Goal: Navigation & Orientation: Find specific page/section

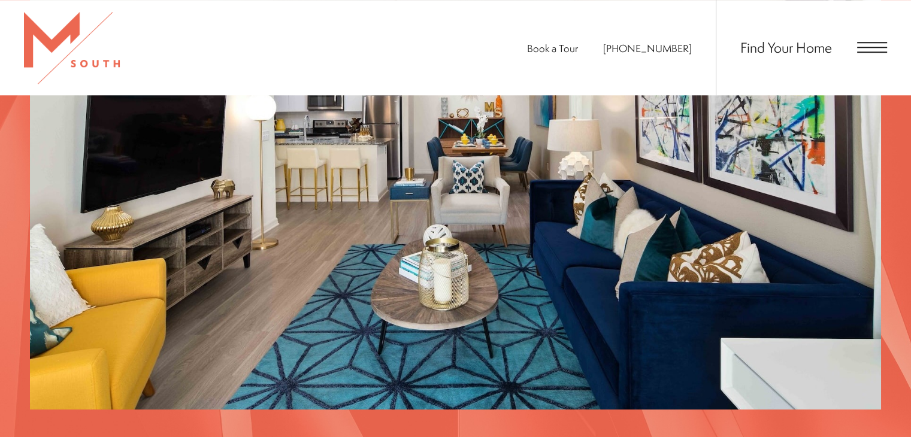
scroll to position [1213, 0]
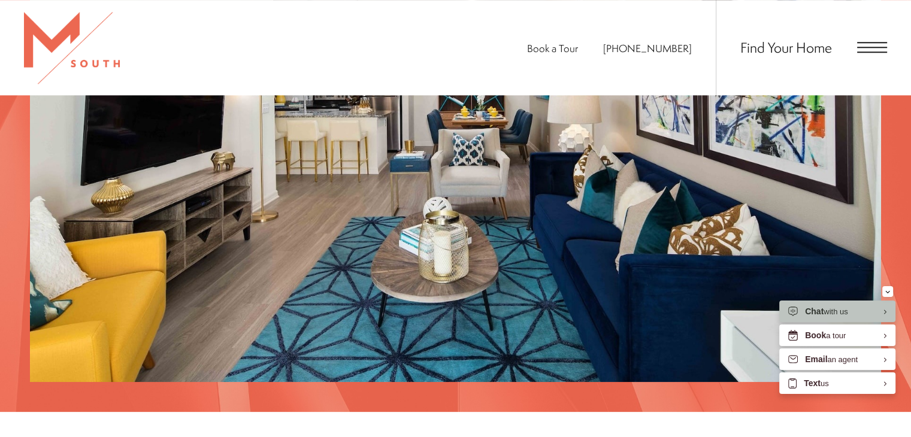
click at [757, 44] on span "Find Your Home" at bounding box center [786, 47] width 92 height 19
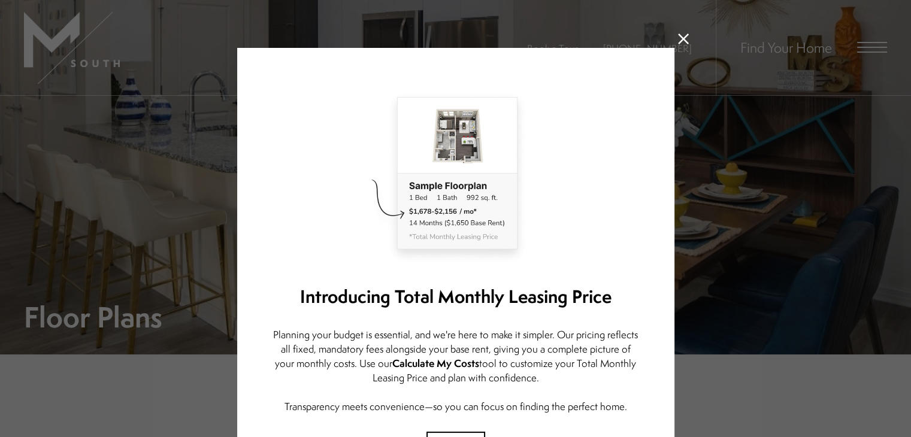
scroll to position [116, 0]
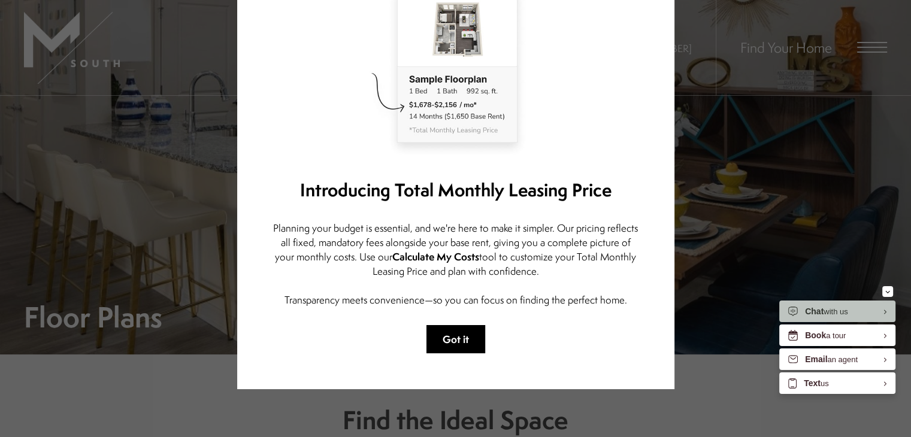
click at [442, 331] on button "Got it" at bounding box center [455, 339] width 59 height 28
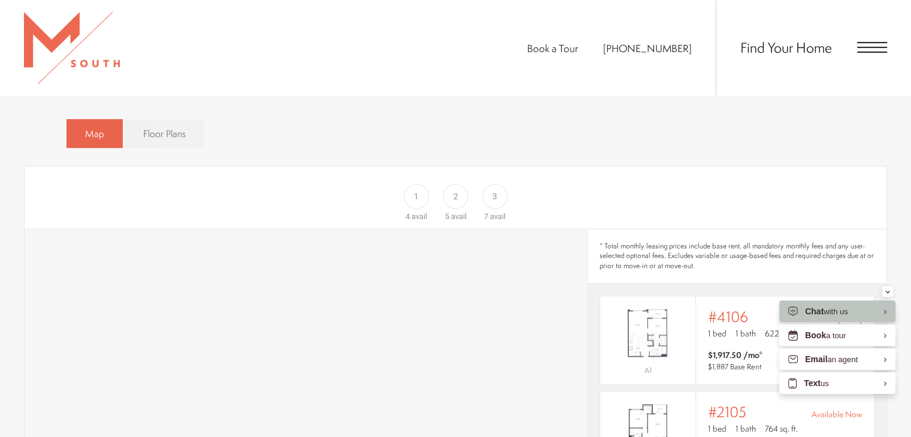
scroll to position [695, 0]
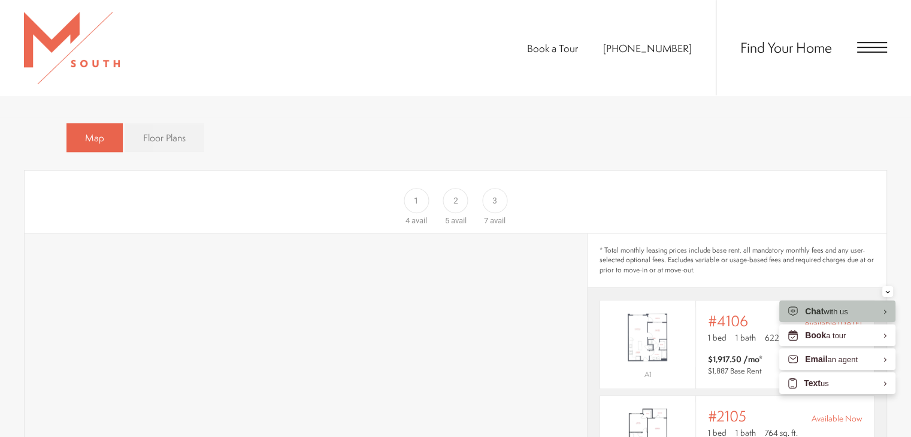
click at [149, 124] on link "Floor Plans" at bounding box center [165, 137] width 80 height 29
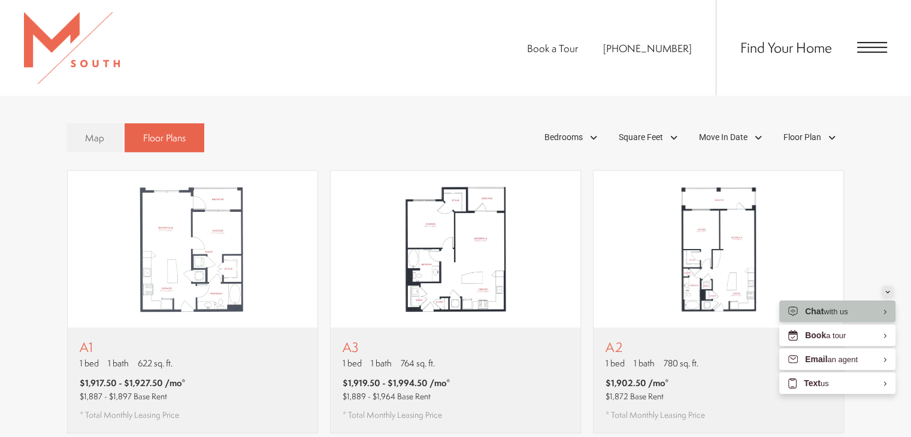
click at [885, 293] on div "Minimize" at bounding box center [887, 291] width 5 height 11
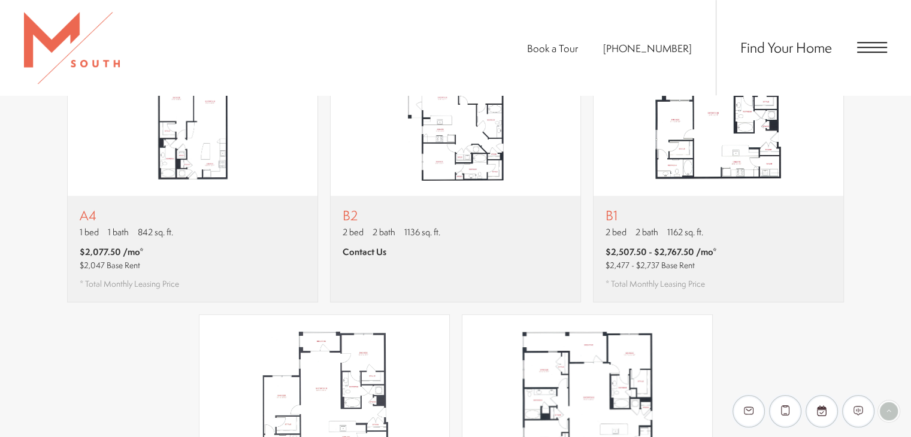
scroll to position [1100, 0]
